Goal: Information Seeking & Learning: Learn about a topic

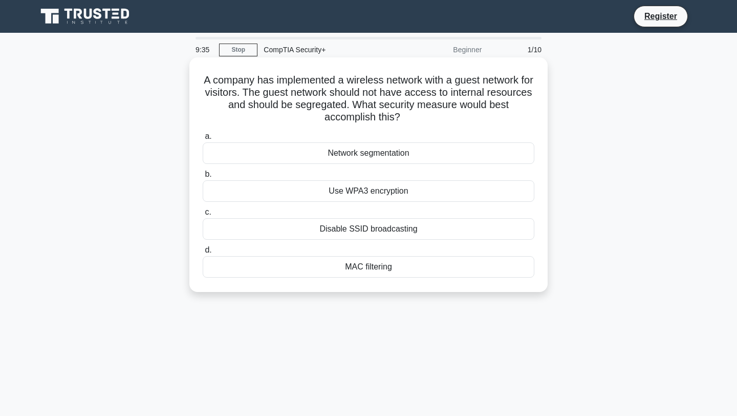
click at [385, 164] on div "Network segmentation" at bounding box center [369, 152] width 332 height 21
click at [203, 140] on input "a. Network segmentation" at bounding box center [203, 136] width 0 height 7
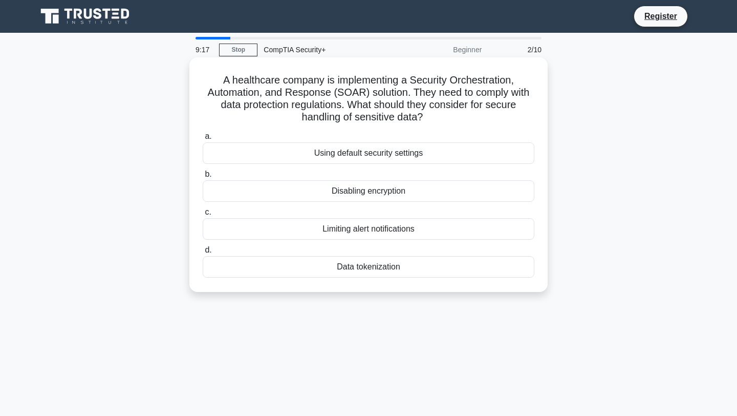
click at [348, 269] on div "Data tokenization" at bounding box center [369, 266] width 332 height 21
click at [203, 253] on input "d. Data tokenization" at bounding box center [203, 250] width 0 height 7
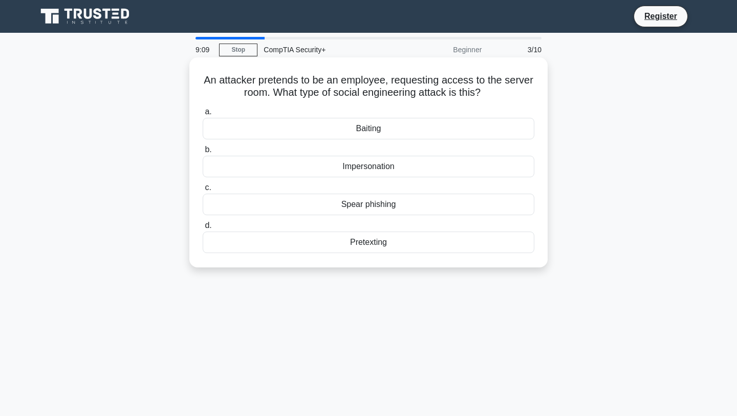
click at [475, 158] on div "Impersonation" at bounding box center [369, 166] width 332 height 21
click at [203, 153] on input "b. Impersonation" at bounding box center [203, 149] width 0 height 7
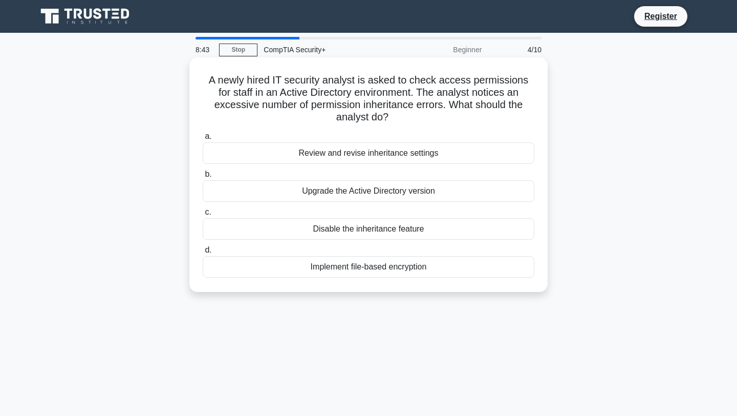
click at [453, 142] on div "Review and revise inheritance settings" at bounding box center [369, 152] width 332 height 21
click at [203, 140] on input "a. Review and revise inheritance settings" at bounding box center [203, 136] width 0 height 7
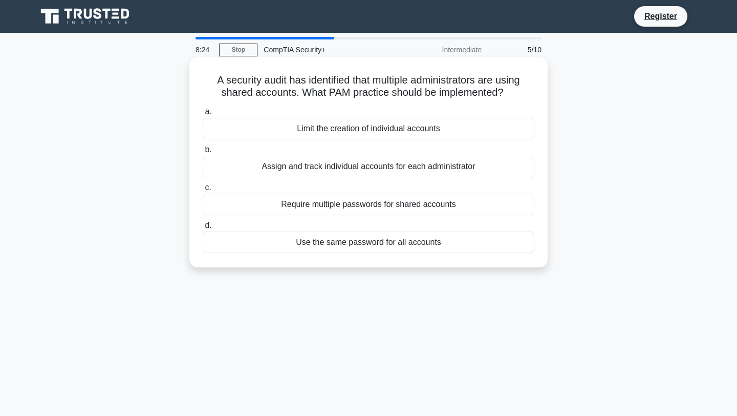
click at [505, 165] on div "Assign and track individual accounts for each administrator" at bounding box center [369, 166] width 332 height 21
click at [203, 153] on input "b. Assign and track individual accounts for each administrator" at bounding box center [203, 149] width 0 height 7
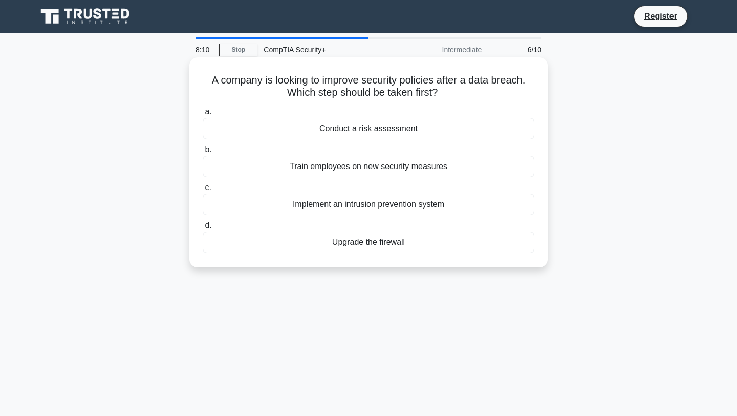
click at [486, 131] on div "Conduct a risk assessment" at bounding box center [369, 128] width 332 height 21
click at [203, 115] on input "a. Conduct a risk assessment" at bounding box center [203, 112] width 0 height 7
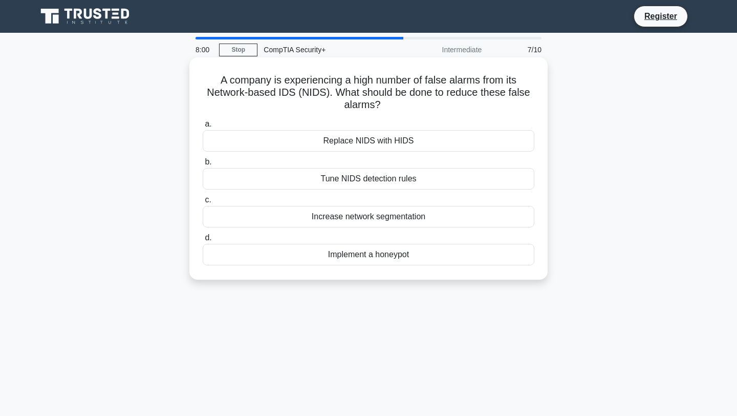
click at [440, 179] on div "Tune NIDS detection rules" at bounding box center [369, 178] width 332 height 21
click at [203, 165] on input "b. Tune NIDS detection rules" at bounding box center [203, 162] width 0 height 7
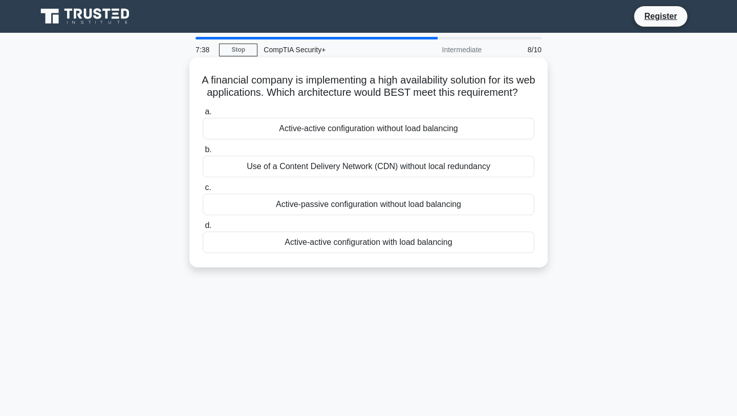
click at [399, 253] on div "Active-active configuration with load balancing" at bounding box center [369, 241] width 332 height 21
click at [203, 229] on input "d. Active-active configuration with load balancing" at bounding box center [203, 225] width 0 height 7
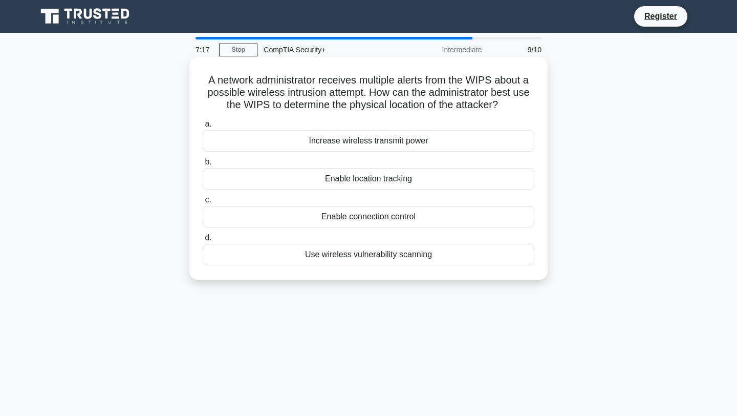
click at [411, 182] on div "Enable location tracking" at bounding box center [369, 178] width 332 height 21
click at [203, 165] on input "b. Enable location tracking" at bounding box center [203, 162] width 0 height 7
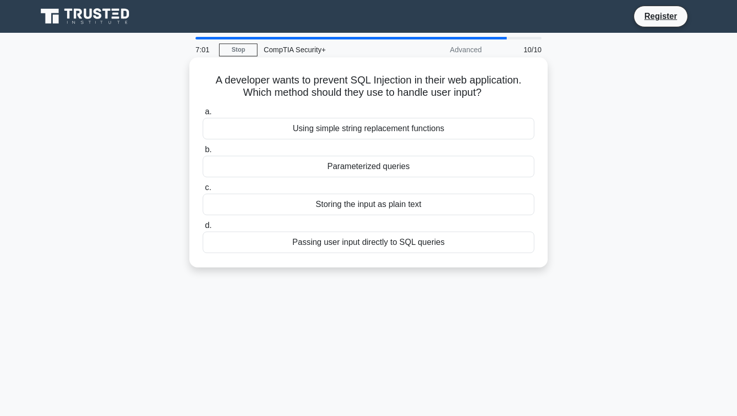
click at [400, 171] on div "Parameterized queries" at bounding box center [369, 166] width 332 height 21
click at [203, 153] on input "b. Parameterized queries" at bounding box center [203, 149] width 0 height 7
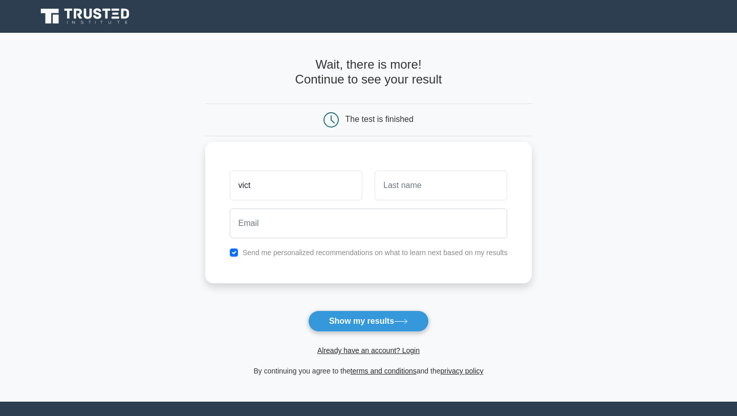
type input "Victoria"
click at [389, 199] on input "text" at bounding box center [441, 185] width 133 height 30
type input "chere"
click at [336, 245] on div "Victoria chere Send me personalized recommendations on what to learn next based…" at bounding box center [368, 212] width 327 height 141
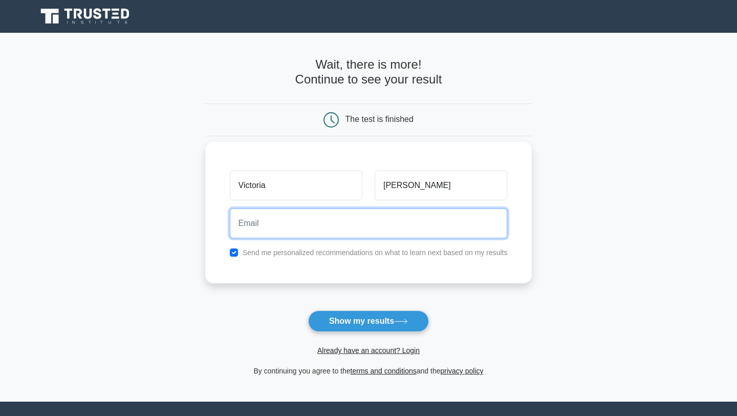
click at [330, 232] on input "email" at bounding box center [369, 223] width 278 height 30
type input "vickychere10@gmail.com"
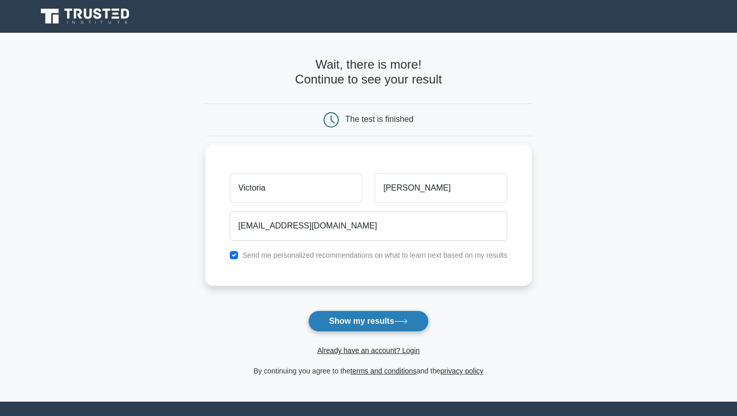
click at [364, 317] on button "Show my results" at bounding box center [368, 320] width 121 height 21
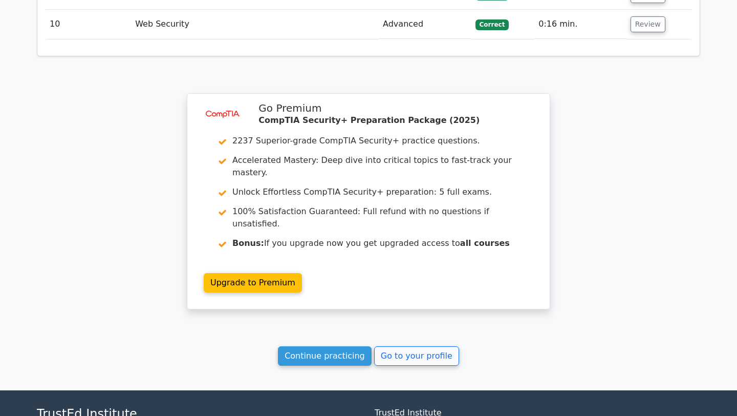
scroll to position [1472, 0]
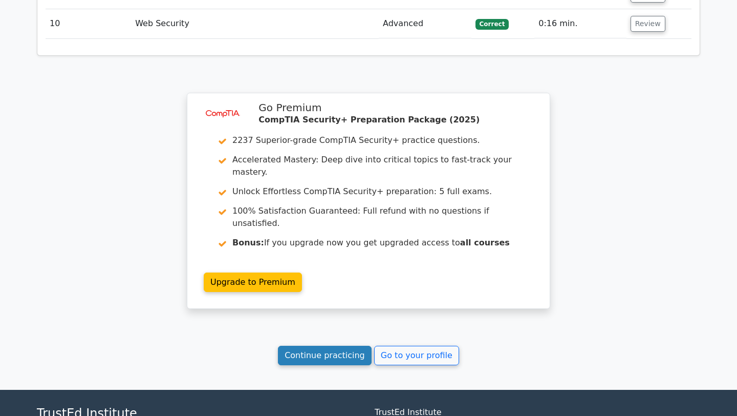
click at [307, 346] on link "Continue practicing" at bounding box center [325, 355] width 94 height 19
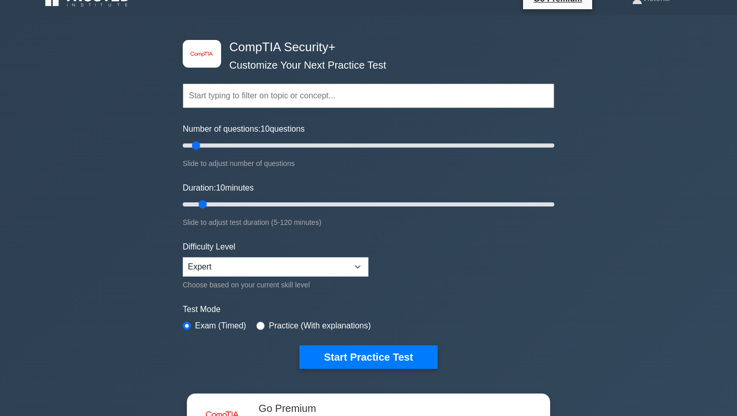
scroll to position [14, 0]
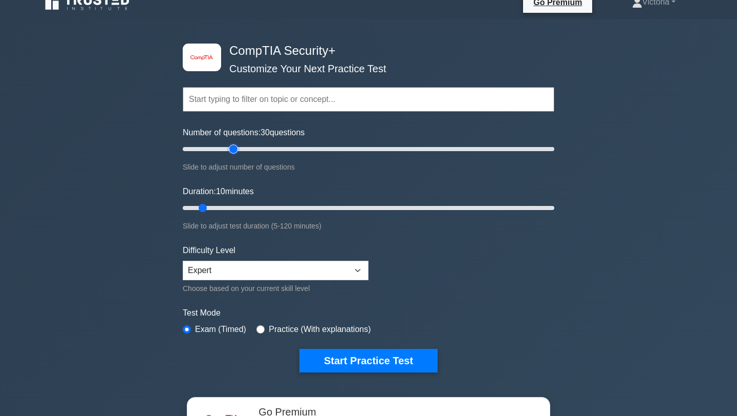
drag, startPoint x: 197, startPoint y: 147, endPoint x: 235, endPoint y: 156, distance: 39.8
click at [235, 155] on input "Number of questions: 30 questions" at bounding box center [369, 149] width 372 height 12
drag, startPoint x: 231, startPoint y: 152, endPoint x: 191, endPoint y: 152, distance: 39.9
type input "10"
click at [191, 152] on input "Number of questions: 10 questions" at bounding box center [369, 149] width 372 height 12
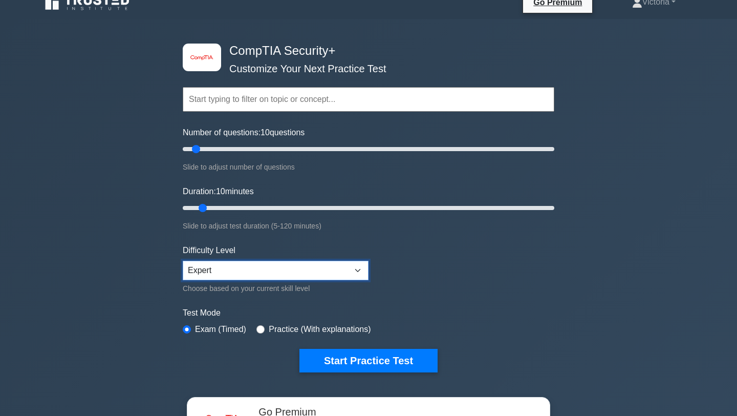
click at [324, 274] on select "Beginner Intermediate Expert" at bounding box center [276, 270] width 186 height 19
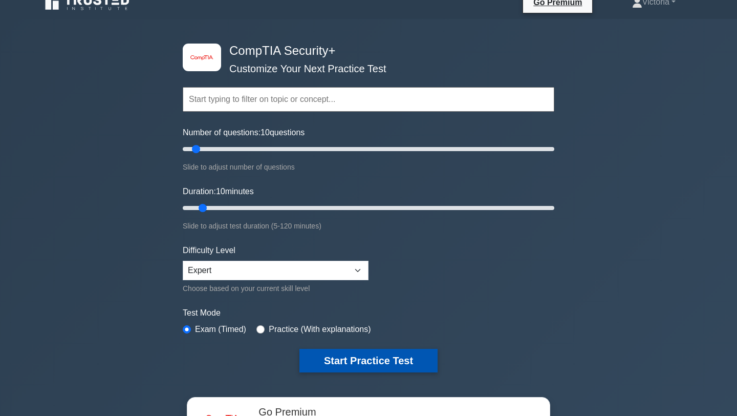
click at [355, 362] on button "Start Practice Test" at bounding box center [368, 361] width 138 height 24
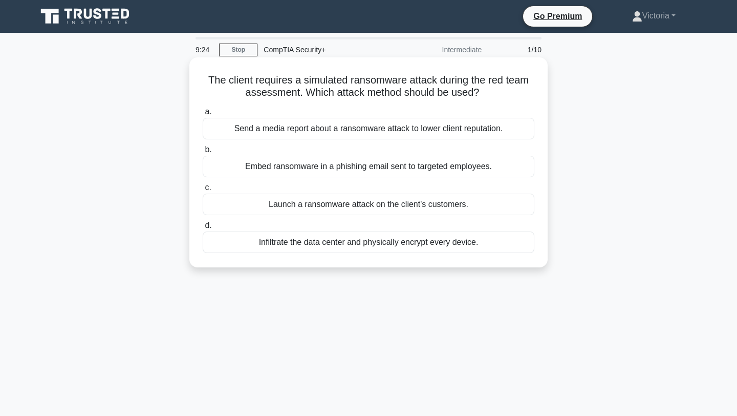
click at [346, 204] on div "Launch a ransomware attack on the client's customers." at bounding box center [369, 203] width 332 height 21
click at [203, 191] on input "c. Launch a ransomware attack on the client's customers." at bounding box center [203, 187] width 0 height 7
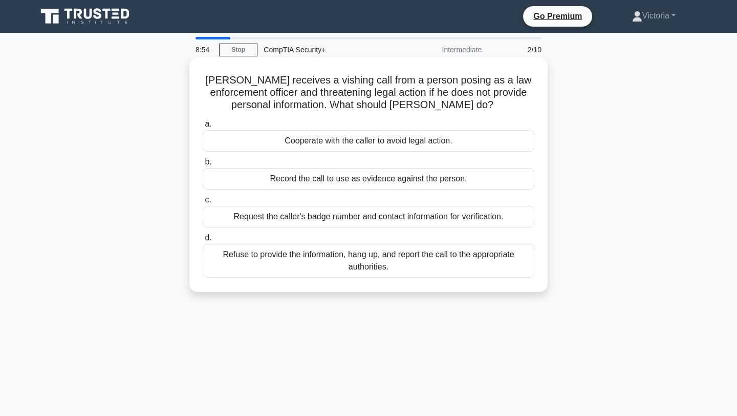
click at [395, 182] on div "Record the call to use as evidence against the person." at bounding box center [369, 178] width 332 height 21
click at [203, 165] on input "b. Record the call to use as evidence against the person." at bounding box center [203, 162] width 0 height 7
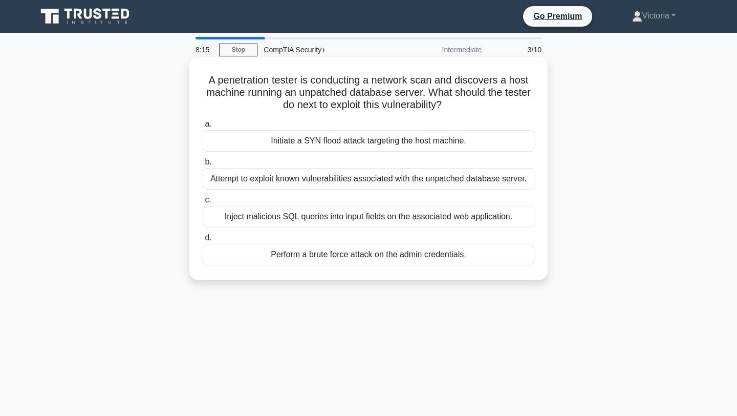
click at [379, 177] on div "Attempt to exploit known vulnerabilities associated with the unpatched database…" at bounding box center [369, 178] width 332 height 21
click at [203, 165] on input "b. Attempt to exploit known vulnerabilities associated with the unpatched datab…" at bounding box center [203, 162] width 0 height 7
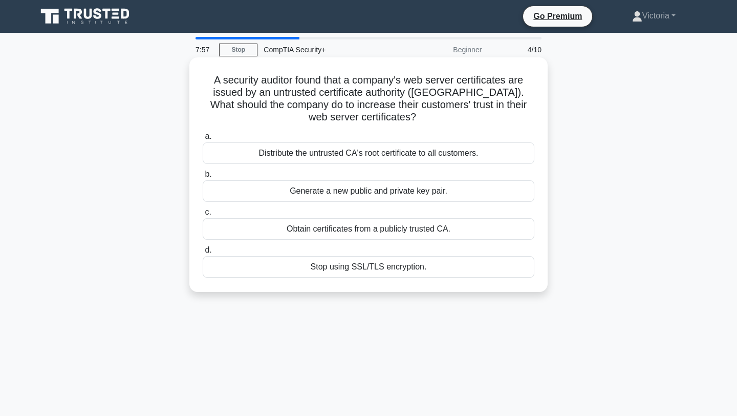
click at [348, 226] on div "Obtain certificates from a publicly trusted CA." at bounding box center [369, 228] width 332 height 21
click at [203, 216] on input "c. Obtain certificates from a publicly trusted CA." at bounding box center [203, 212] width 0 height 7
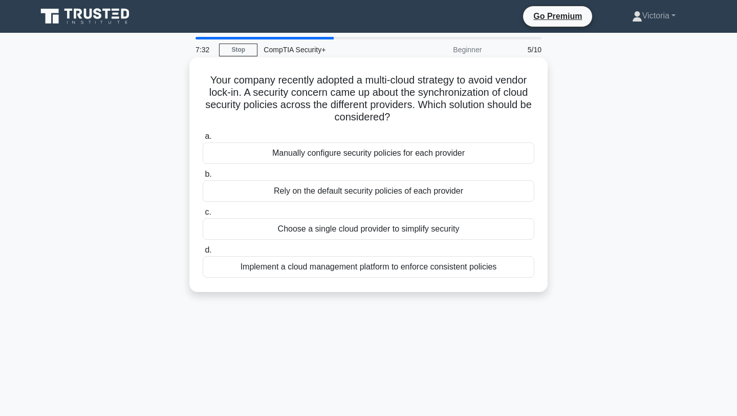
click at [318, 265] on div "Implement a cloud management platform to enforce consistent policies" at bounding box center [369, 266] width 332 height 21
click at [203, 253] on input "d. Implement a cloud management platform to enforce consistent policies" at bounding box center [203, 250] width 0 height 7
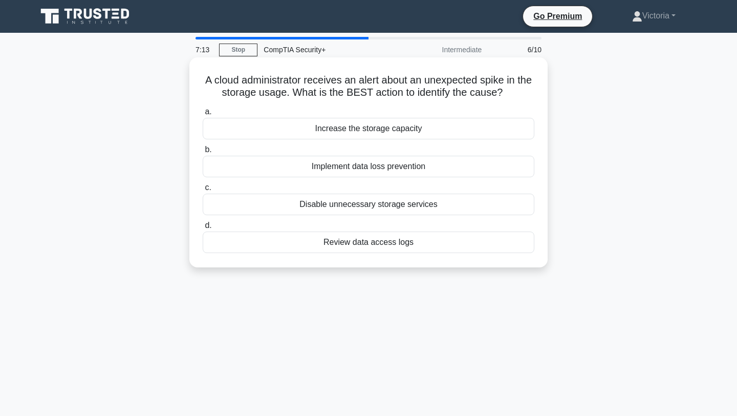
click at [324, 242] on div "Review data access logs" at bounding box center [369, 241] width 332 height 21
click at [203, 229] on input "d. Review data access logs" at bounding box center [203, 225] width 0 height 7
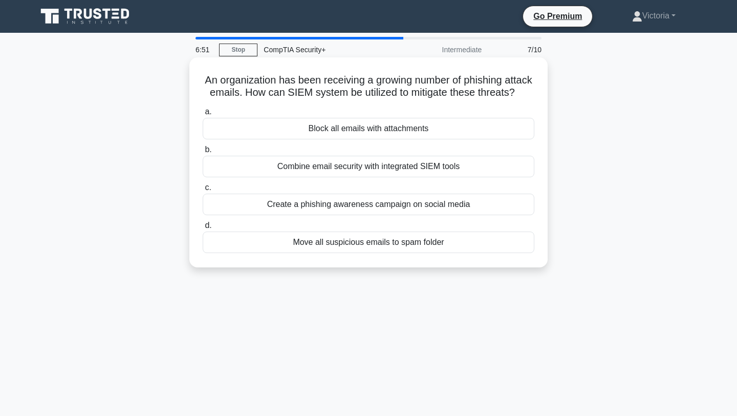
click at [379, 246] on div "Move all suspicious emails to spam folder" at bounding box center [369, 241] width 332 height 21
click at [203, 229] on input "d. Move all suspicious emails to spam folder" at bounding box center [203, 225] width 0 height 7
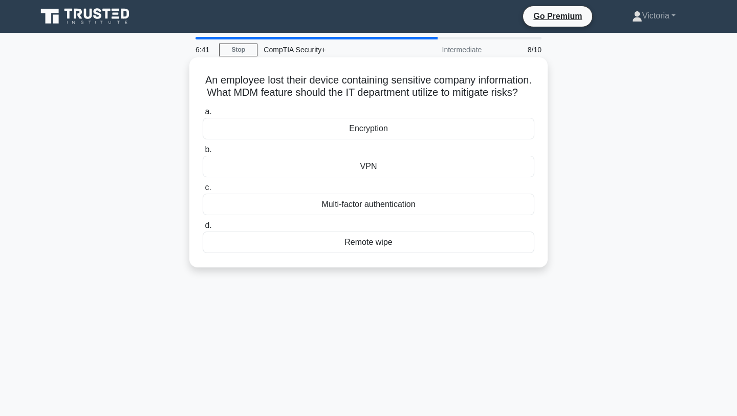
click at [381, 244] on div "Remote wipe" at bounding box center [369, 241] width 332 height 21
click at [203, 229] on input "d. Remote wipe" at bounding box center [203, 225] width 0 height 7
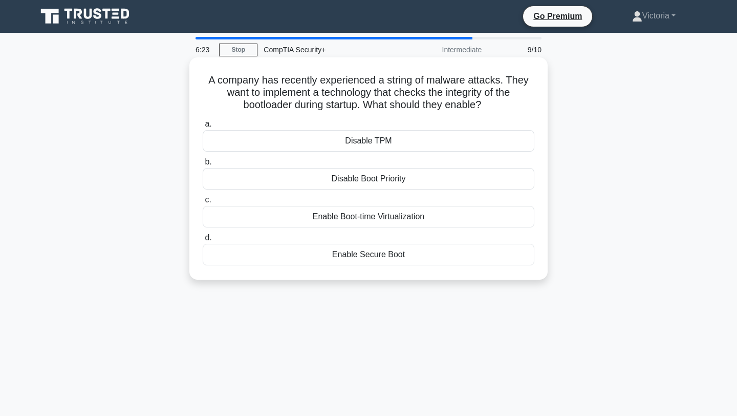
click at [369, 258] on div "Enable Secure Boot" at bounding box center [369, 254] width 332 height 21
click at [203, 241] on input "d. Enable Secure Boot" at bounding box center [203, 237] width 0 height 7
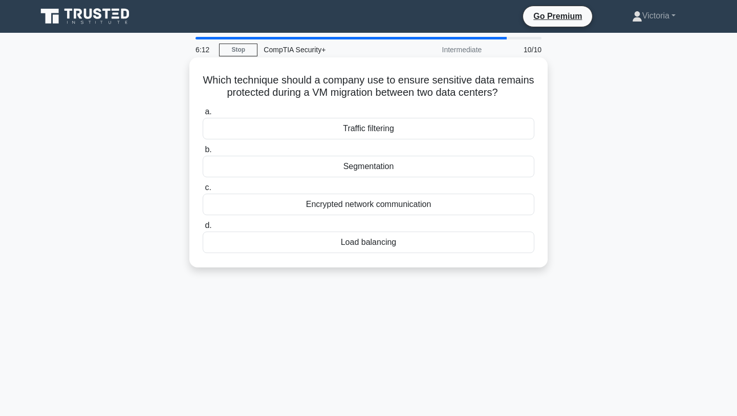
click at [395, 205] on div "Encrypted network communication" at bounding box center [369, 203] width 332 height 21
click at [203, 191] on input "c. Encrypted network communication" at bounding box center [203, 187] width 0 height 7
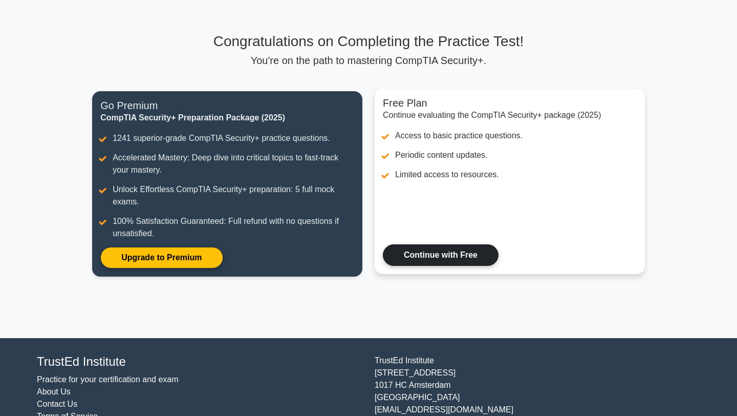
scroll to position [57, 0]
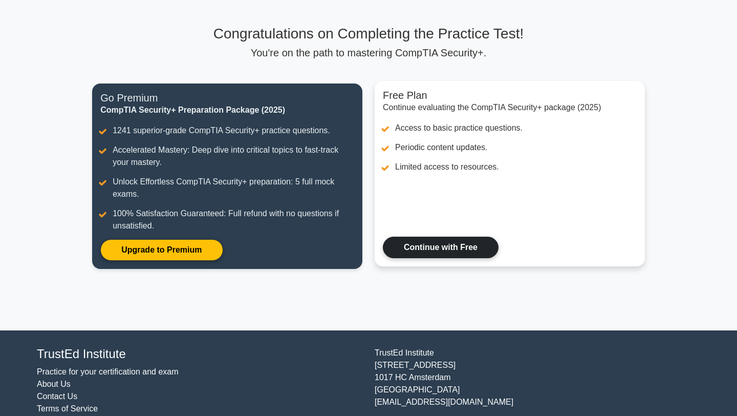
click at [421, 245] on link "Continue with Free" at bounding box center [441, 246] width 116 height 21
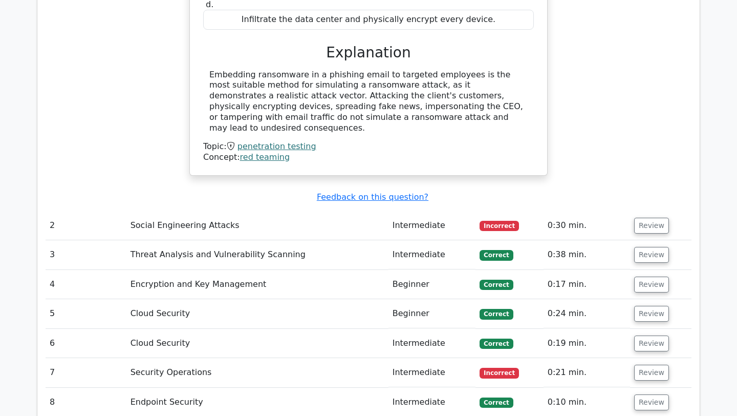
scroll to position [1055, 0]
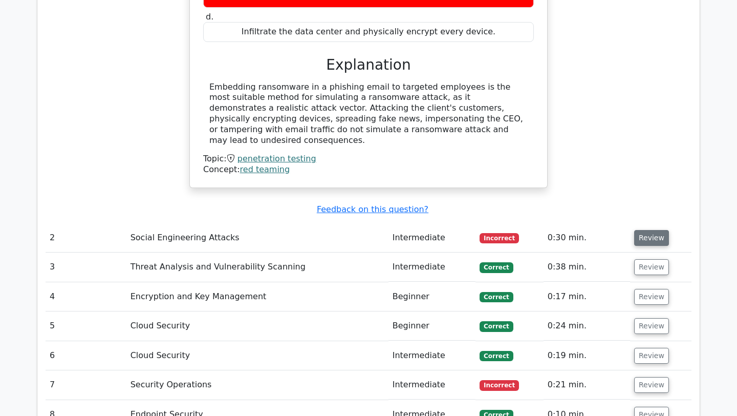
click at [639, 230] on button "Review" at bounding box center [651, 238] width 35 height 16
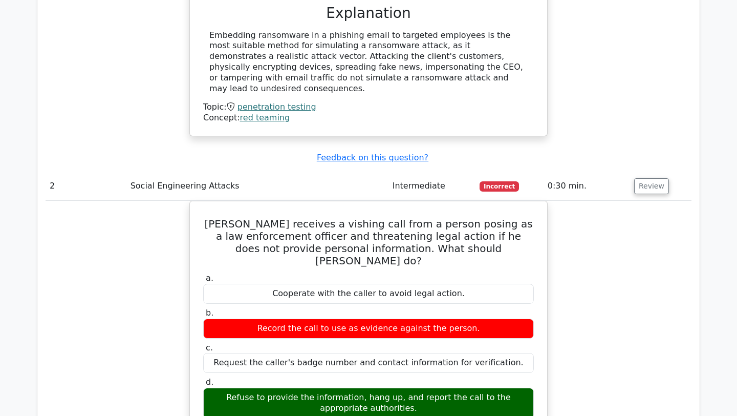
scroll to position [1113, 0]
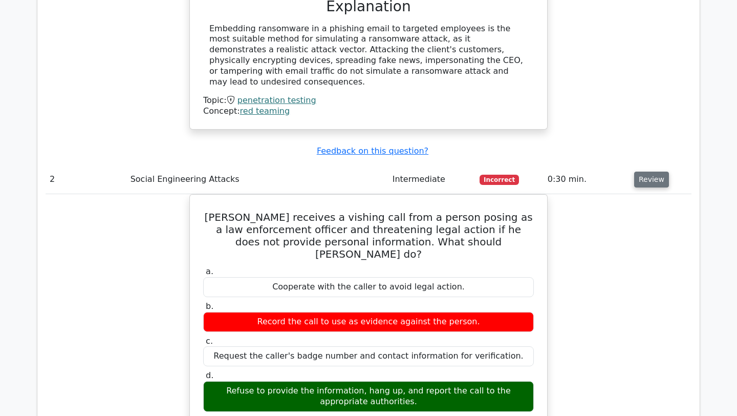
click at [656, 171] on button "Review" at bounding box center [651, 179] width 35 height 16
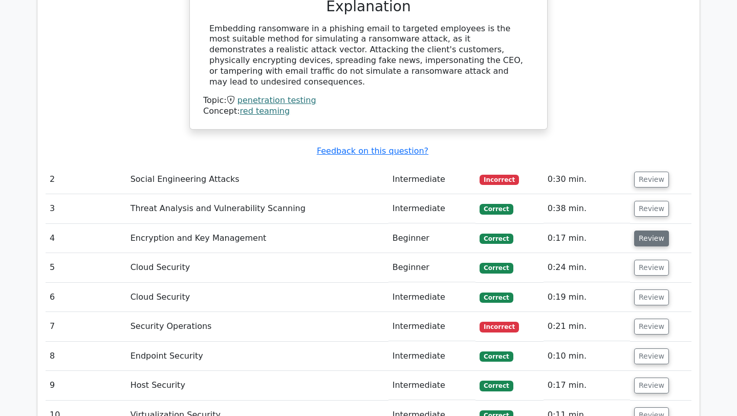
scroll to position [1115, 0]
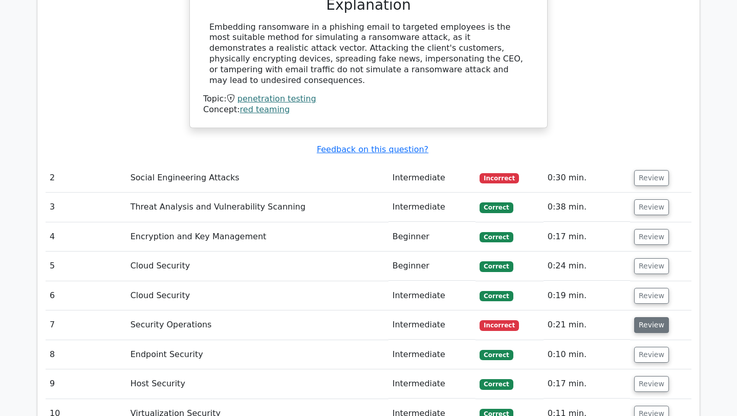
click at [652, 317] on button "Review" at bounding box center [651, 325] width 35 height 16
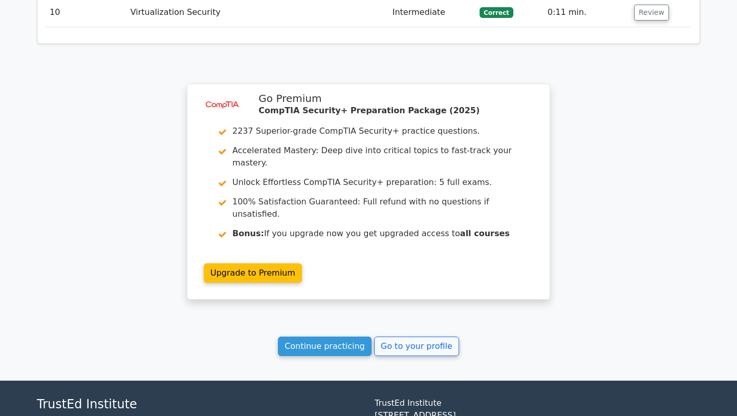
scroll to position [1955, 0]
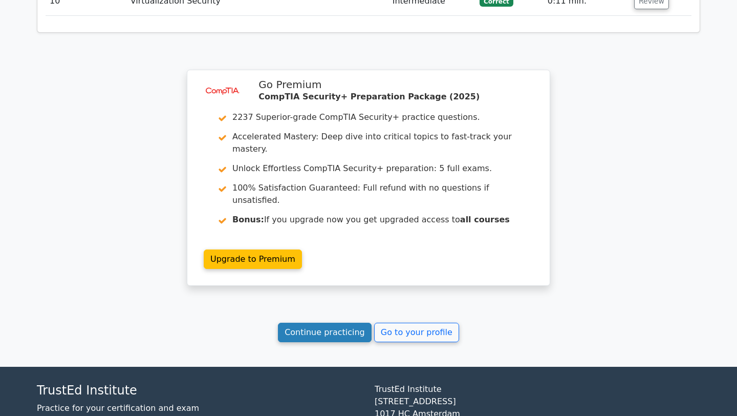
click at [351, 322] on link "Continue practicing" at bounding box center [325, 331] width 94 height 19
